Goal: Find specific page/section

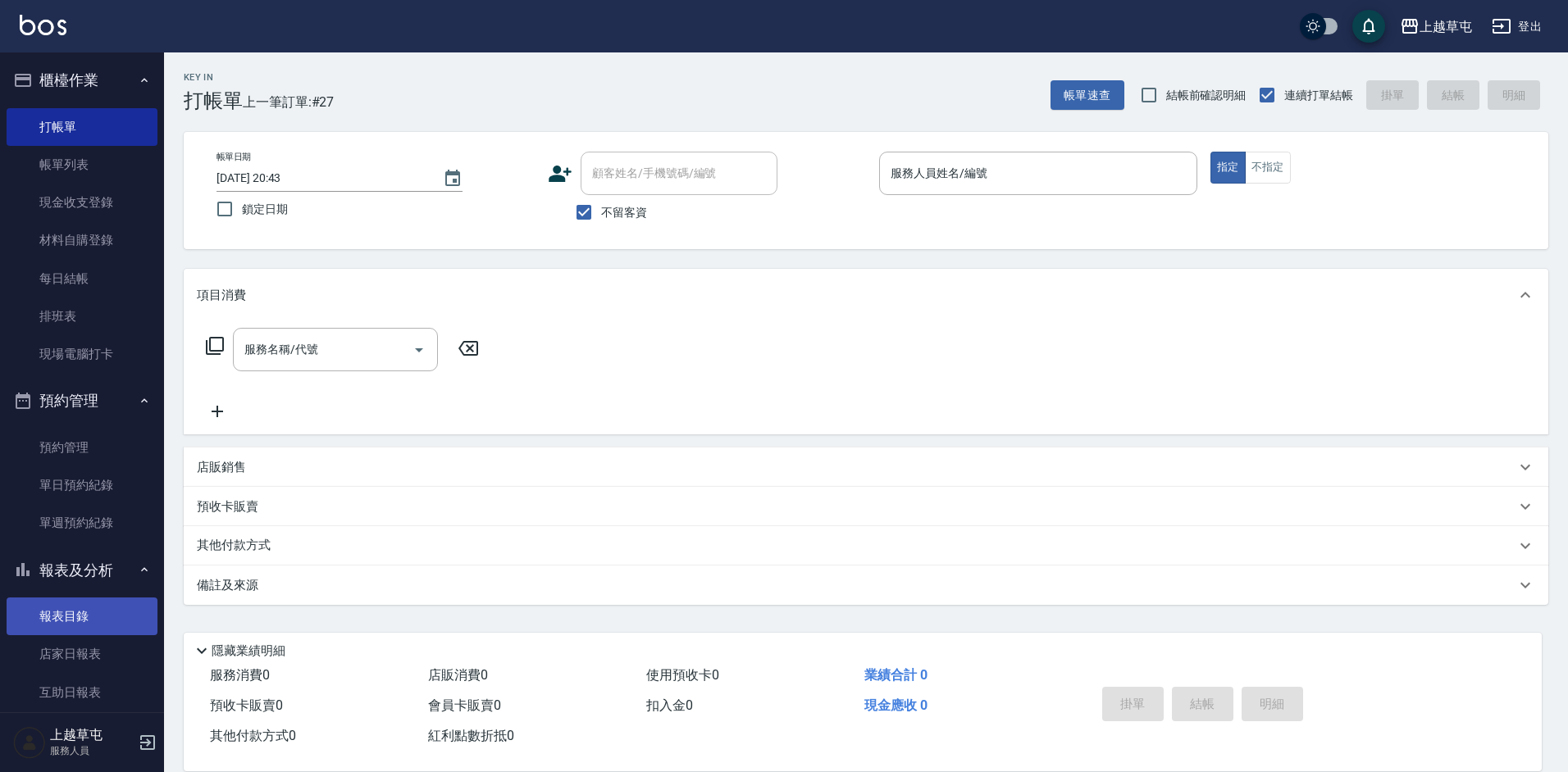
scroll to position [163, 0]
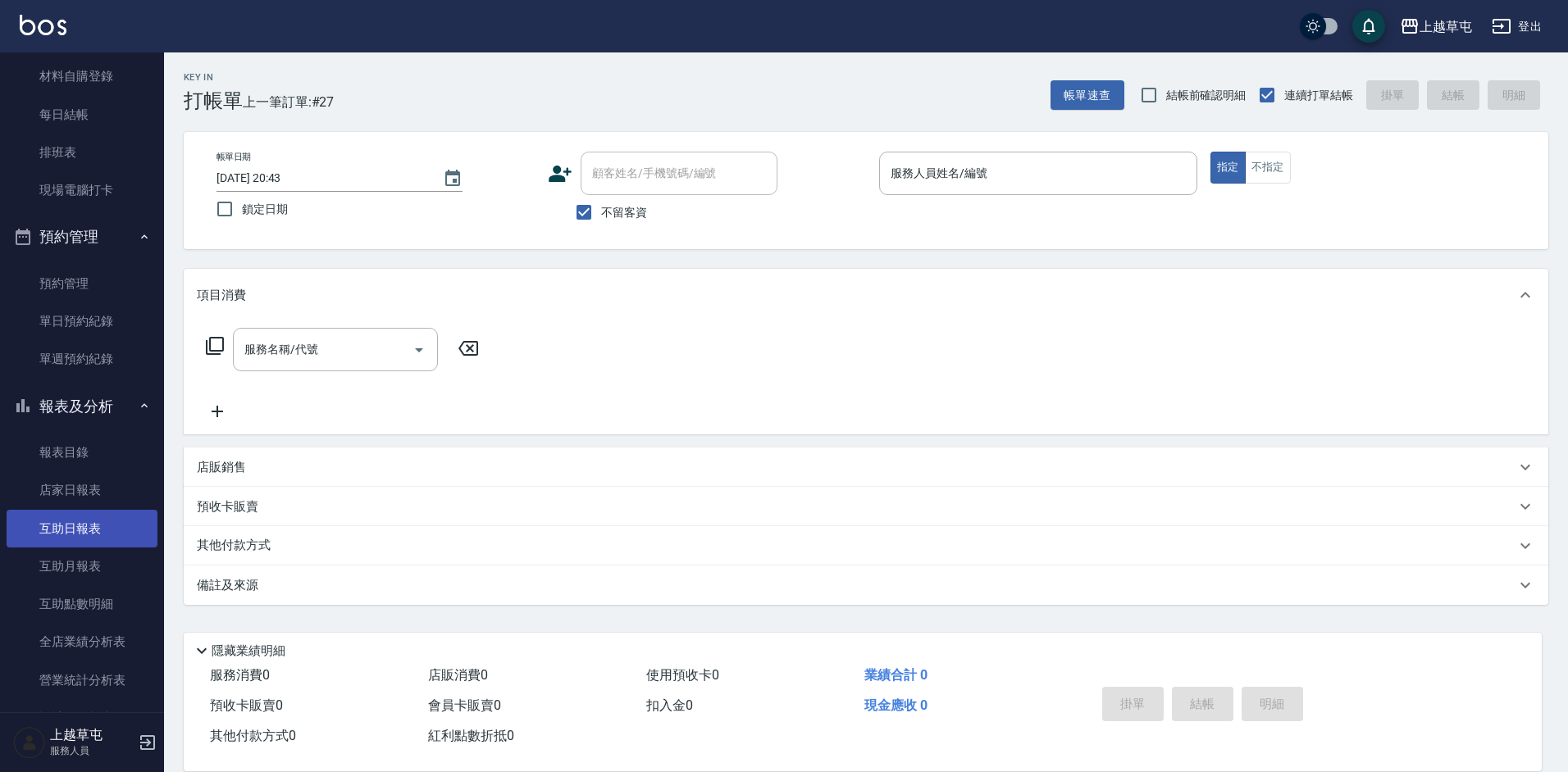
click at [91, 532] on link "互助日報表" at bounding box center [81, 528] width 151 height 38
